Goal: Transaction & Acquisition: Subscribe to service/newsletter

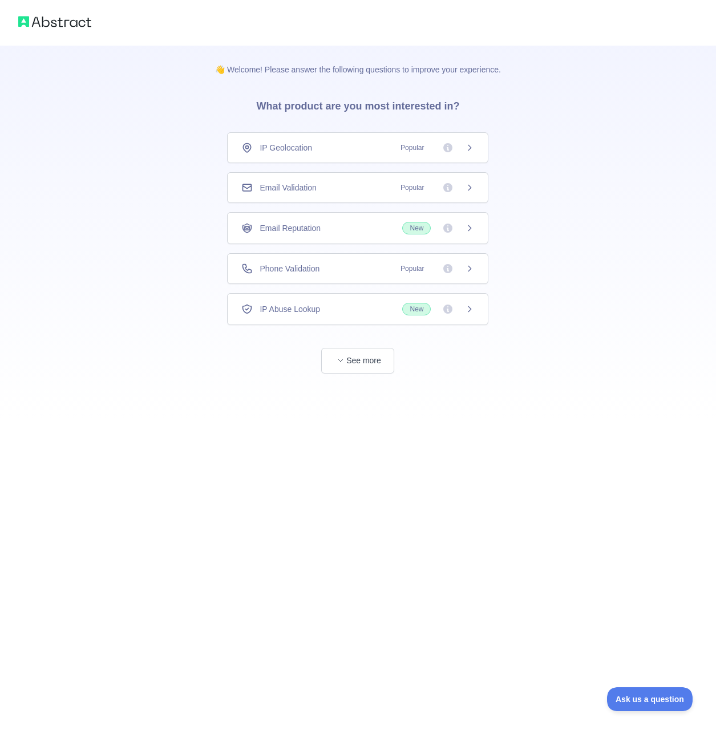
click at [335, 229] on div "Email Reputation New" at bounding box center [357, 228] width 233 height 13
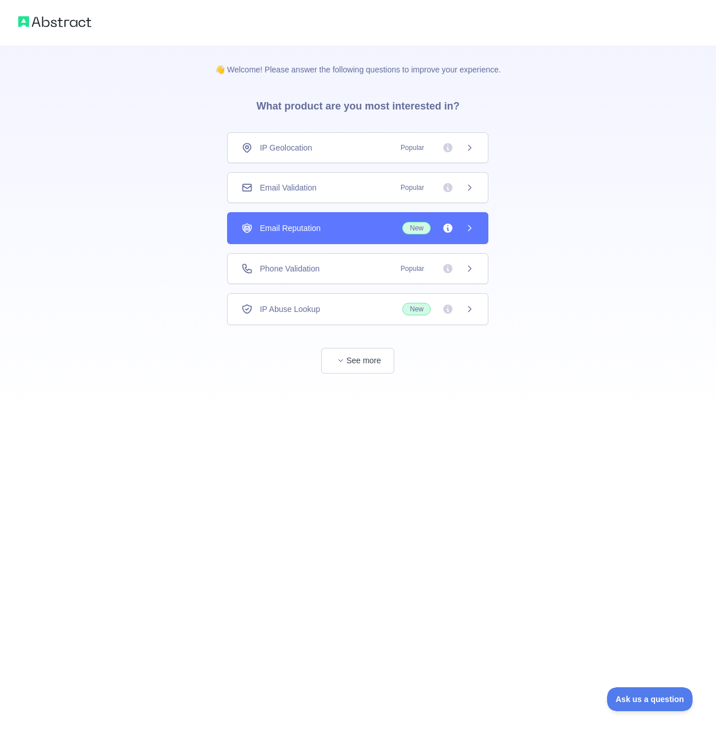
click at [343, 192] on div "Email Validation Popular" at bounding box center [357, 187] width 233 height 11
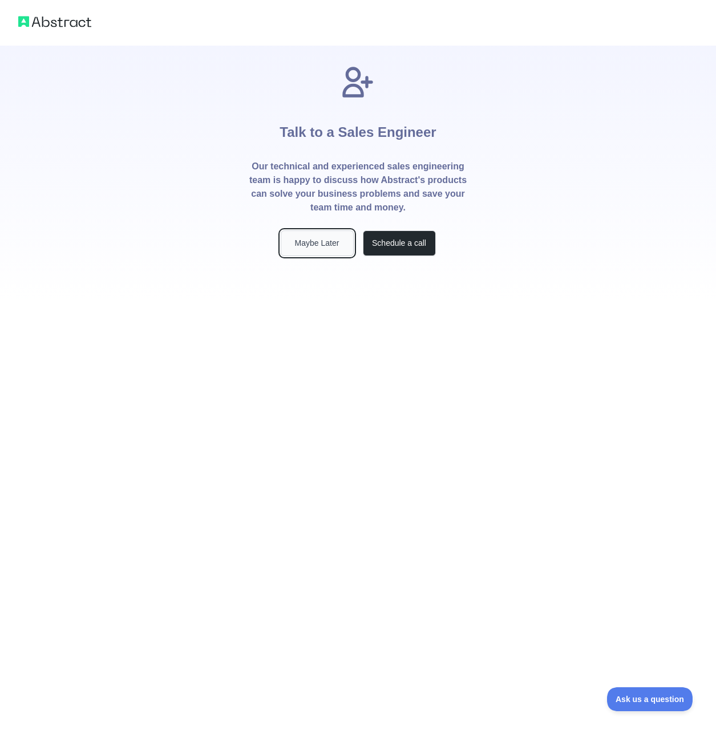
click at [342, 244] on button "Maybe Later" at bounding box center [317, 243] width 73 height 26
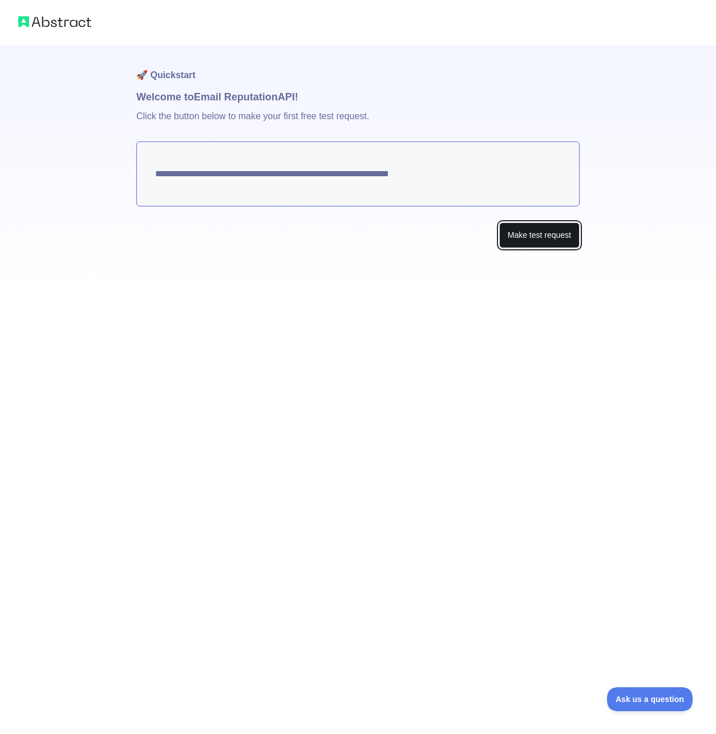
click at [519, 237] on button "Make test request" at bounding box center [539, 235] width 80 height 26
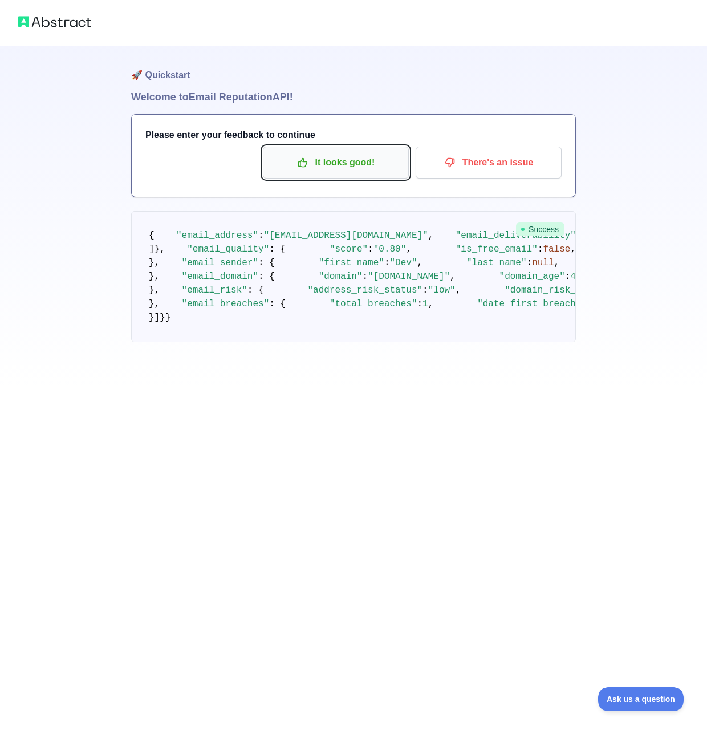
click at [379, 167] on p "It looks good!" at bounding box center [336, 162] width 129 height 19
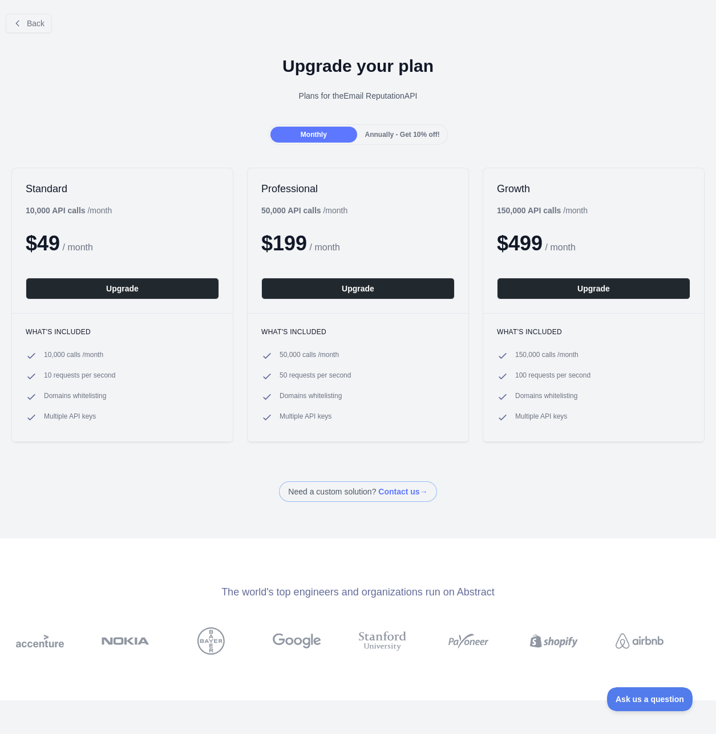
click at [390, 136] on span "Annually - Get 10% off!" at bounding box center [402, 135] width 75 height 8
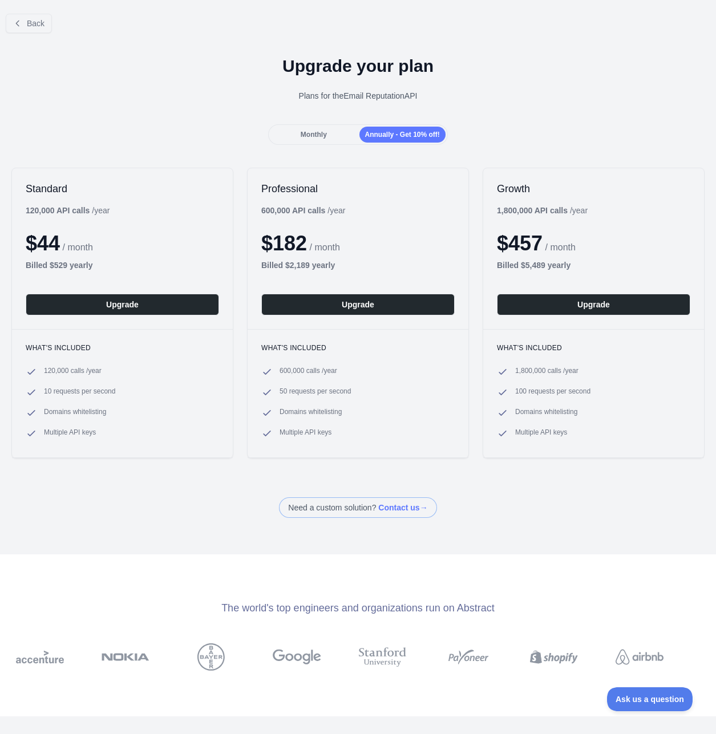
click at [328, 133] on div "Monthly" at bounding box center [313, 135] width 86 height 16
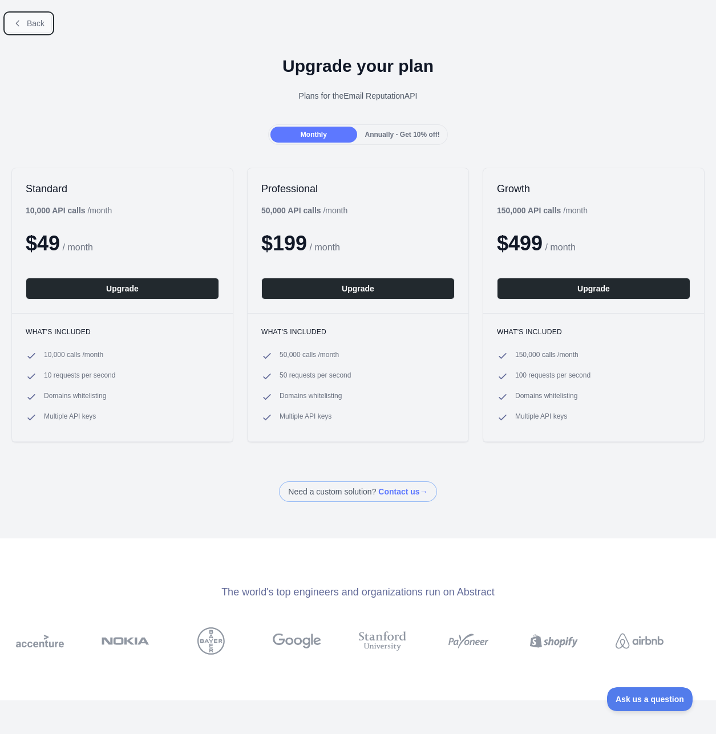
click at [43, 26] on span "Back" at bounding box center [36, 23] width 18 height 9
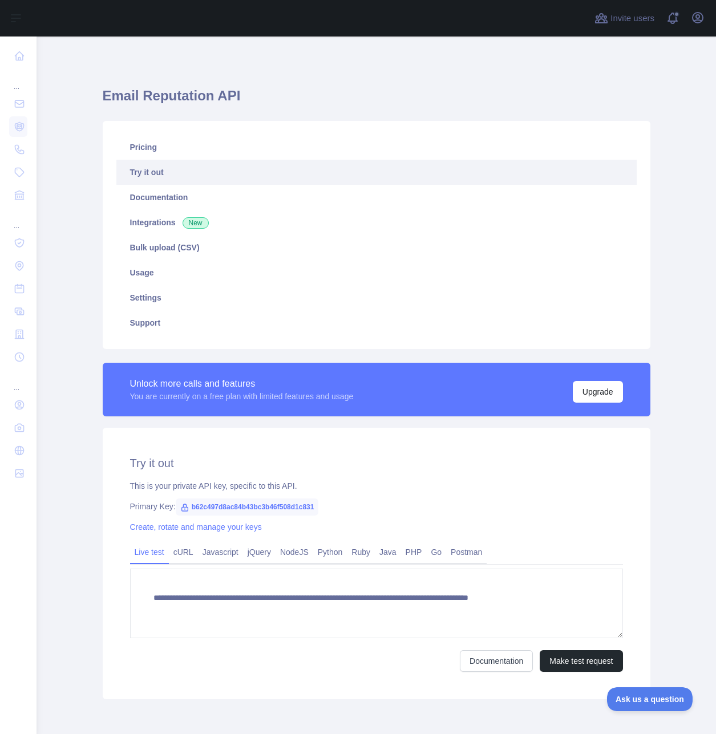
click at [161, 168] on link "Try it out" at bounding box center [376, 172] width 520 height 25
